Goal: Navigation & Orientation: Find specific page/section

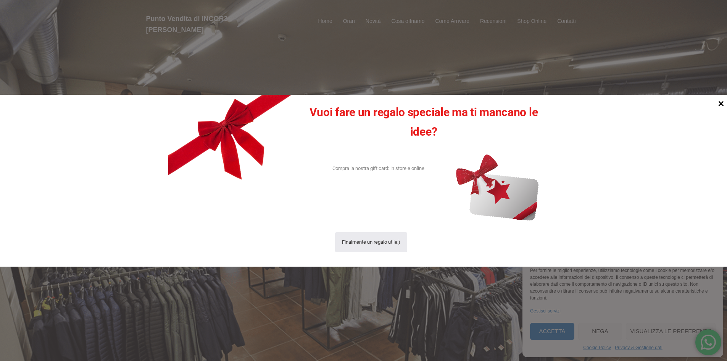
click at [723, 102] on icon at bounding box center [721, 103] width 5 height 5
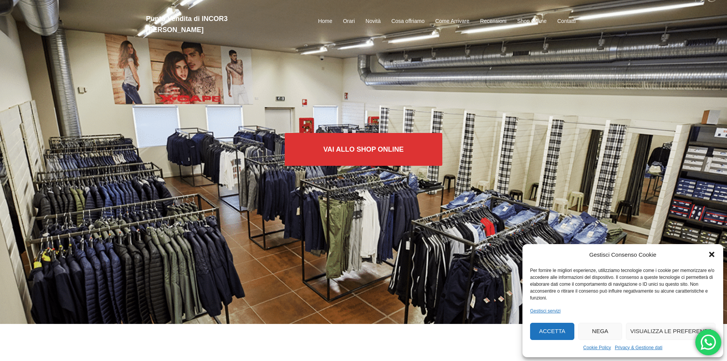
scroll to position [38, 0]
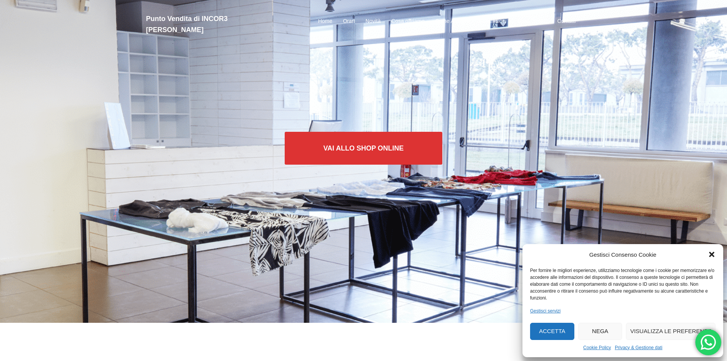
click at [711, 257] on icon "Chiudi la finestra di dialogo" at bounding box center [712, 254] width 8 height 8
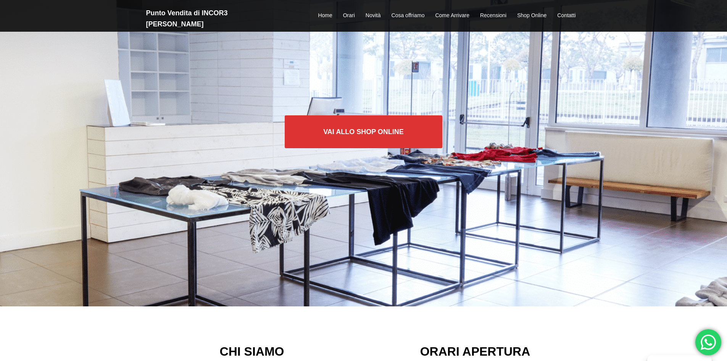
scroll to position [76, 0]
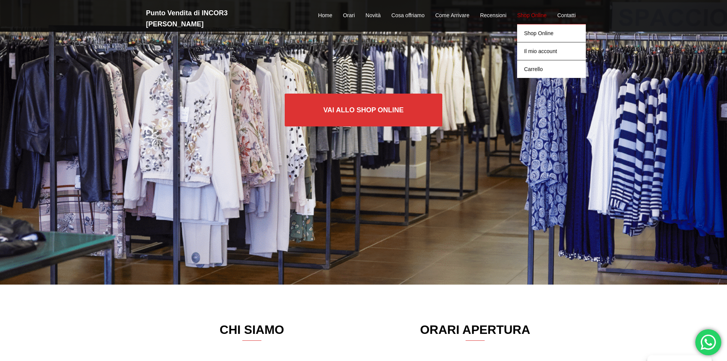
click at [533, 11] on link "Shop Online" at bounding box center [531, 15] width 29 height 9
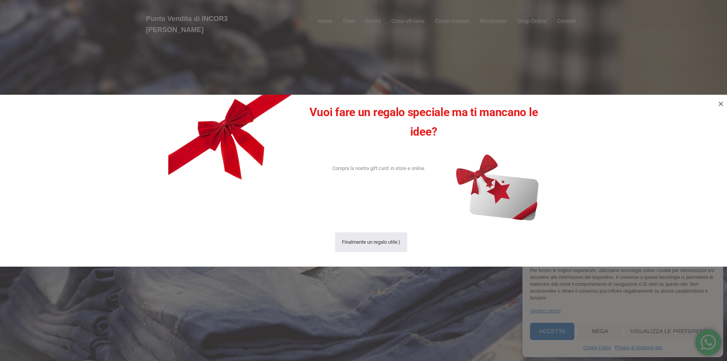
click at [401, 71] on div at bounding box center [363, 180] width 727 height 361
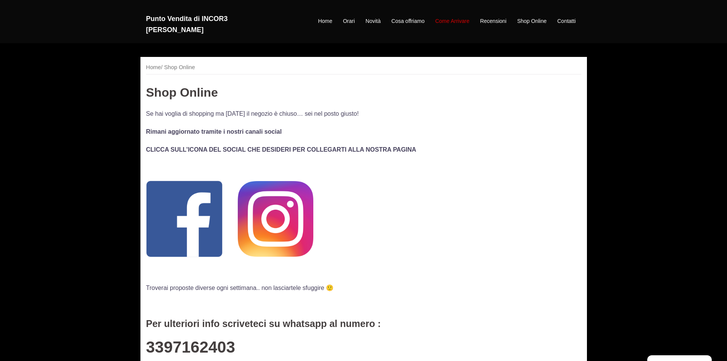
click at [455, 17] on link "Come Arrivare" at bounding box center [452, 21] width 34 height 9
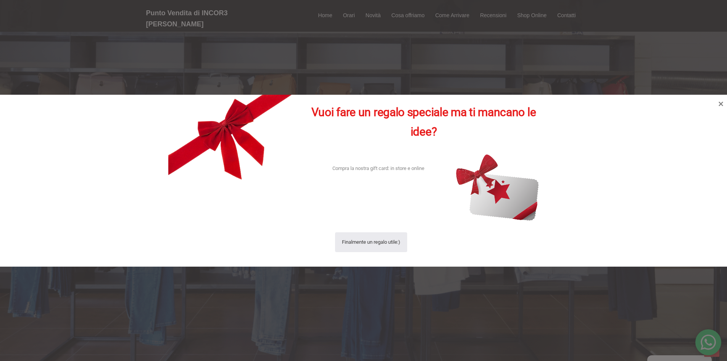
scroll to position [1208, 0]
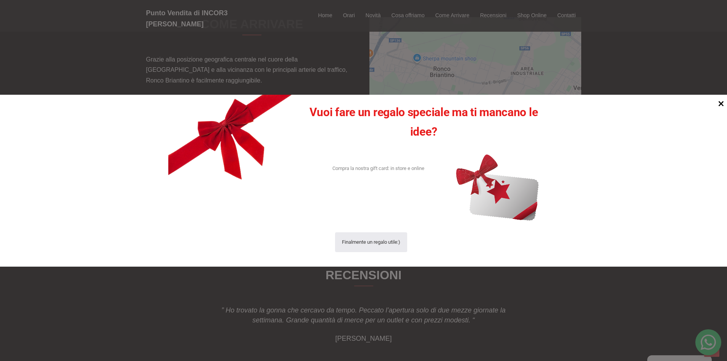
click at [723, 104] on icon at bounding box center [721, 103] width 10 height 10
